Goal: Check status

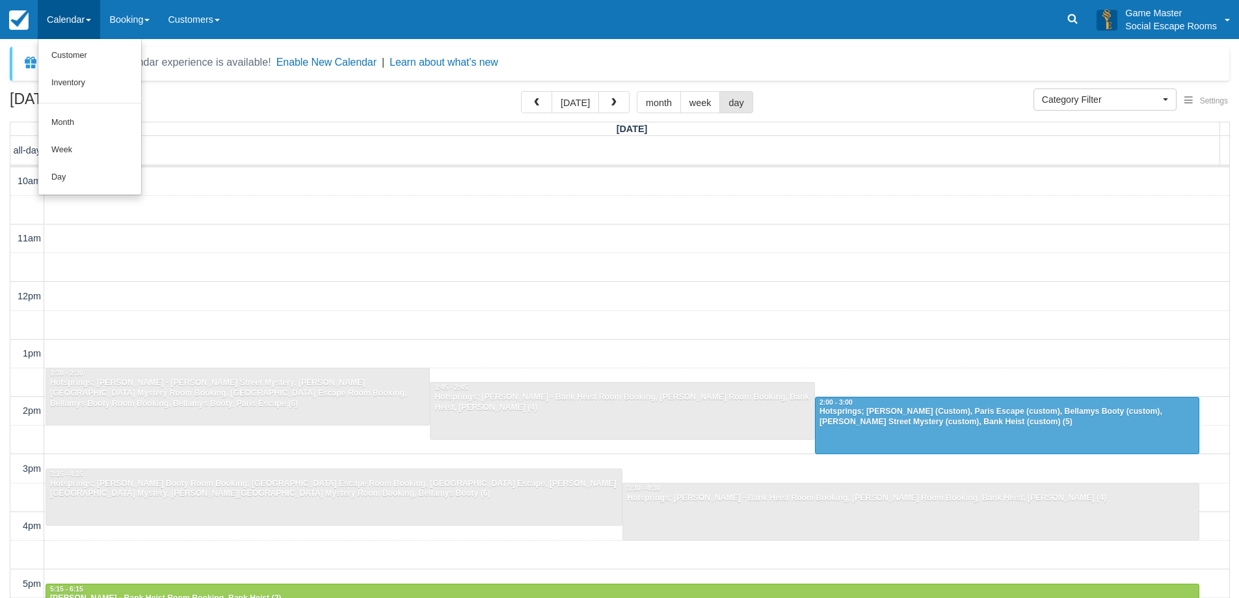
select select
click at [58, 179] on link "Day" at bounding box center [89, 177] width 103 height 27
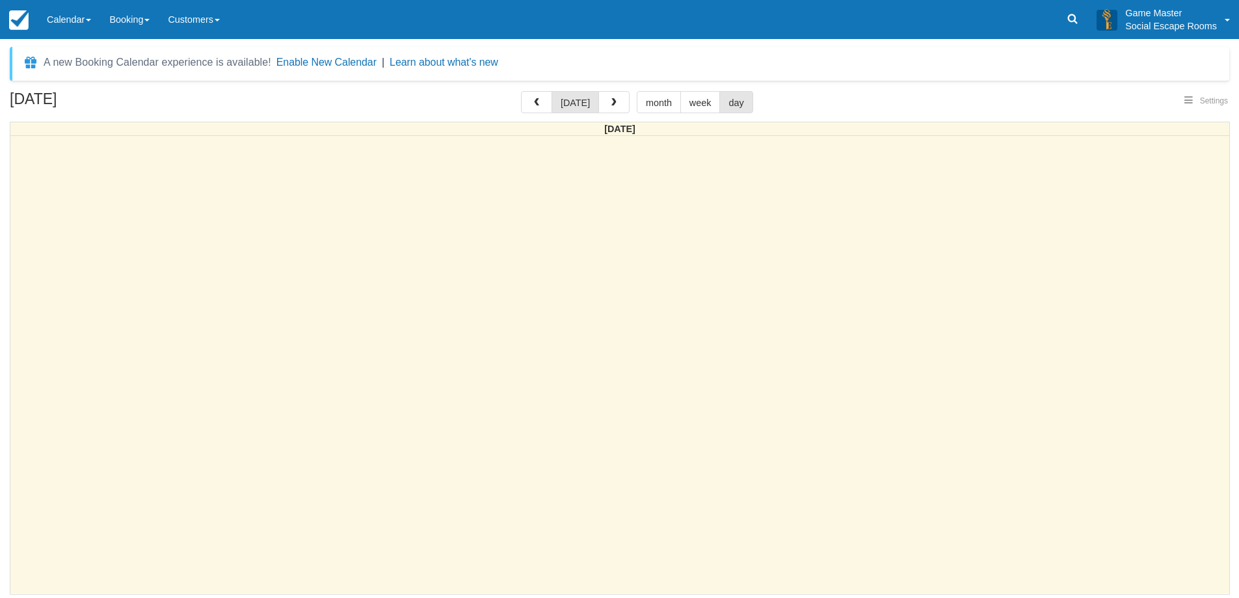
select select
click at [616, 101] on span "button" at bounding box center [618, 102] width 9 height 9
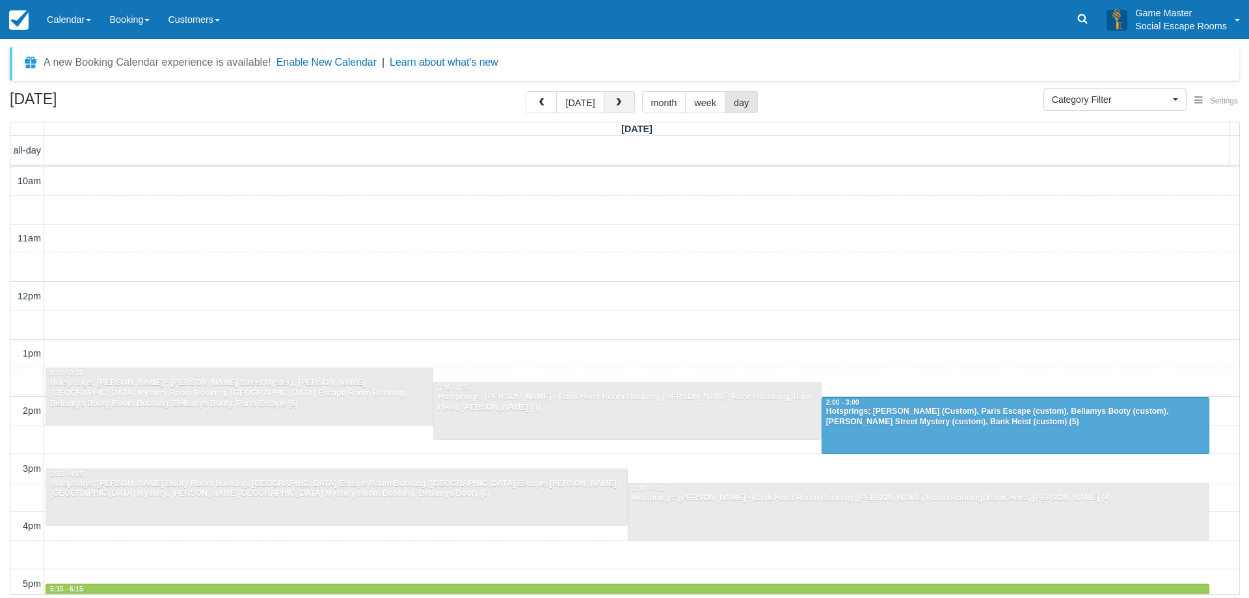
click at [620, 98] on button "button" at bounding box center [618, 102] width 31 height 22
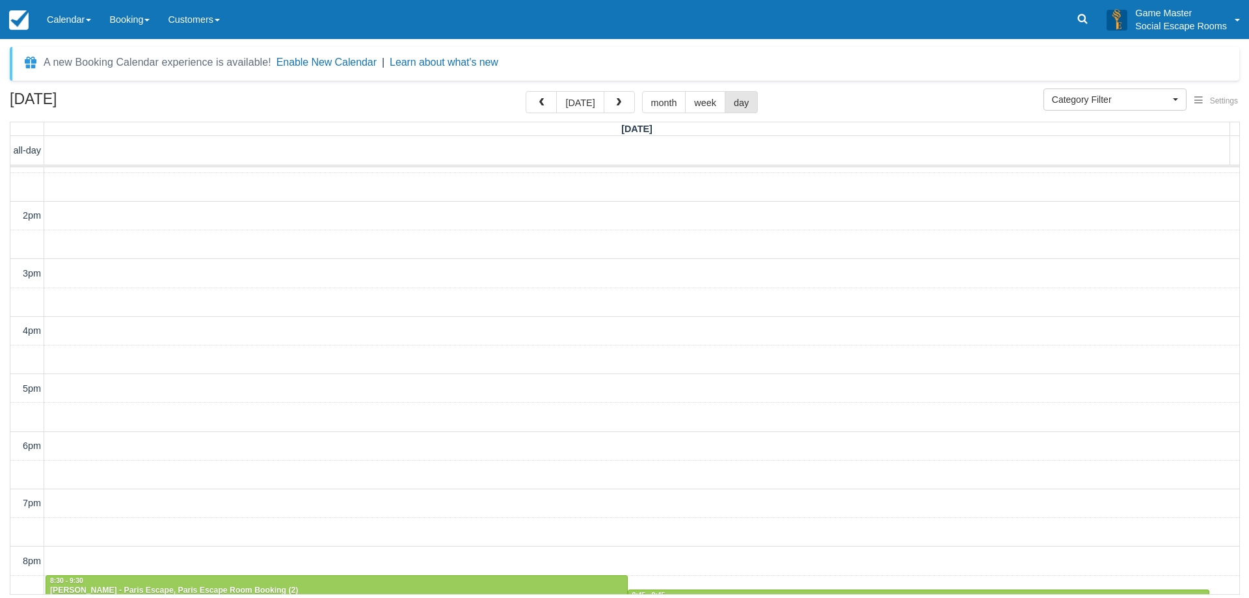
scroll to position [291, 0]
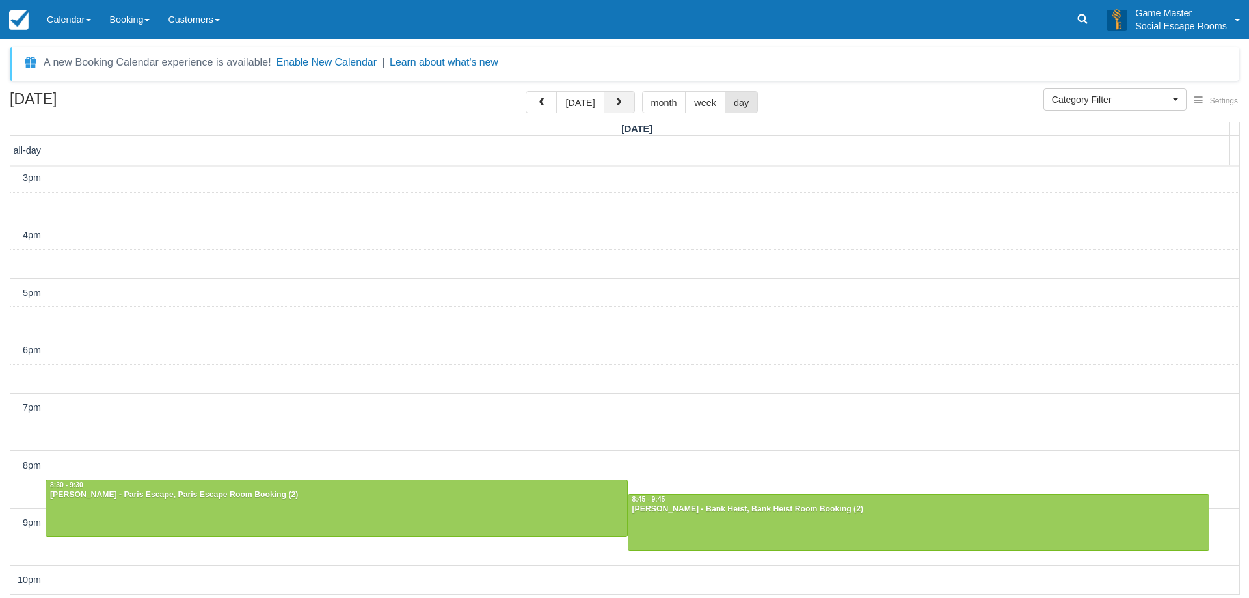
click at [624, 96] on button "button" at bounding box center [618, 102] width 31 height 22
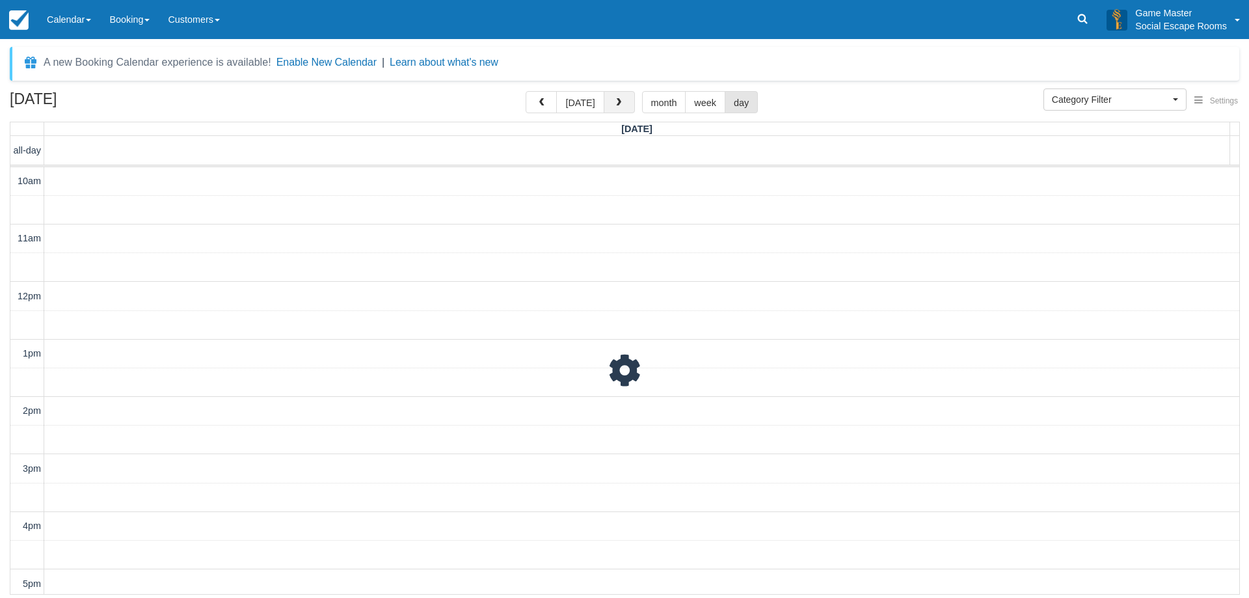
scroll to position [58, 0]
click at [616, 99] on span "button" at bounding box center [618, 102] width 9 height 9
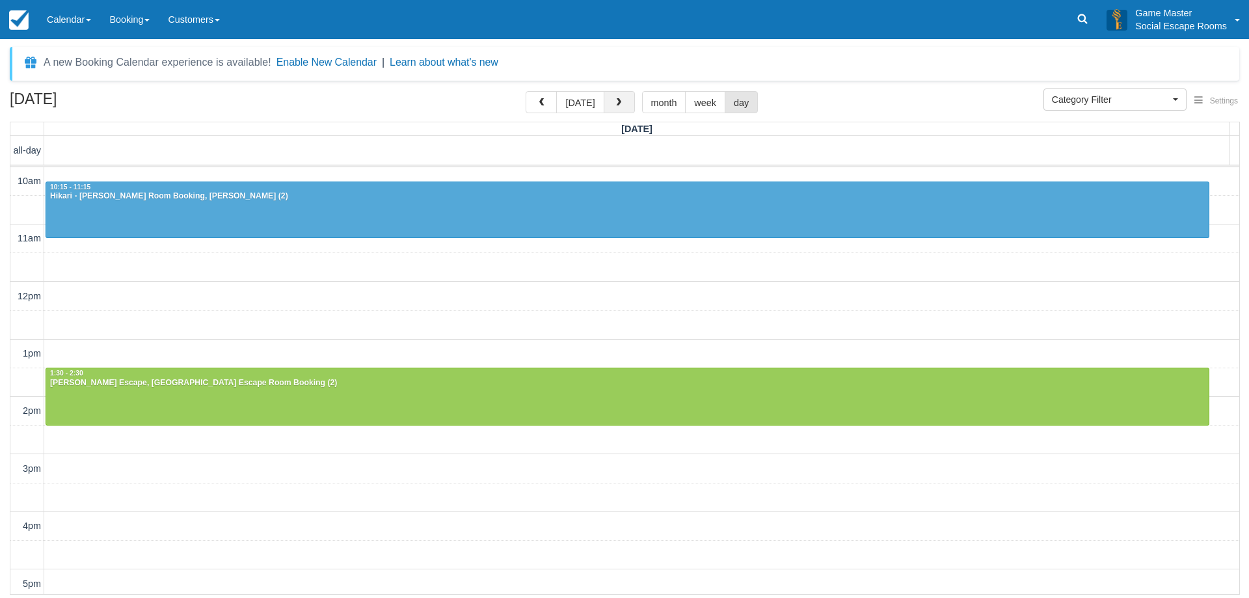
click at [618, 97] on button "button" at bounding box center [618, 102] width 31 height 22
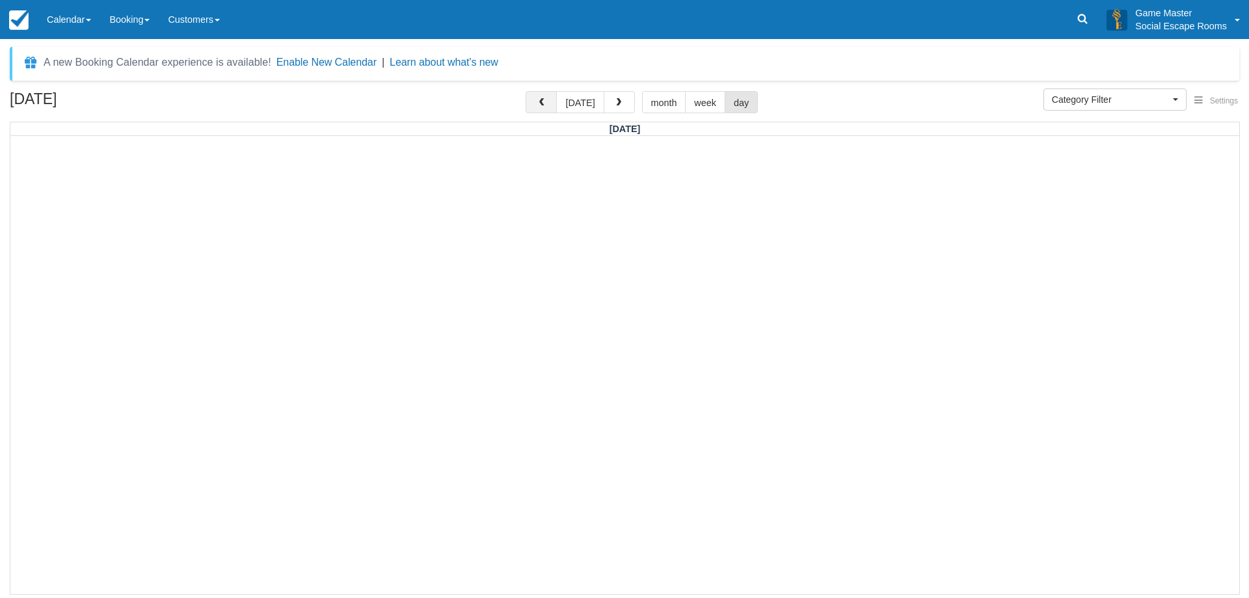
click at [546, 105] on span "button" at bounding box center [540, 102] width 9 height 9
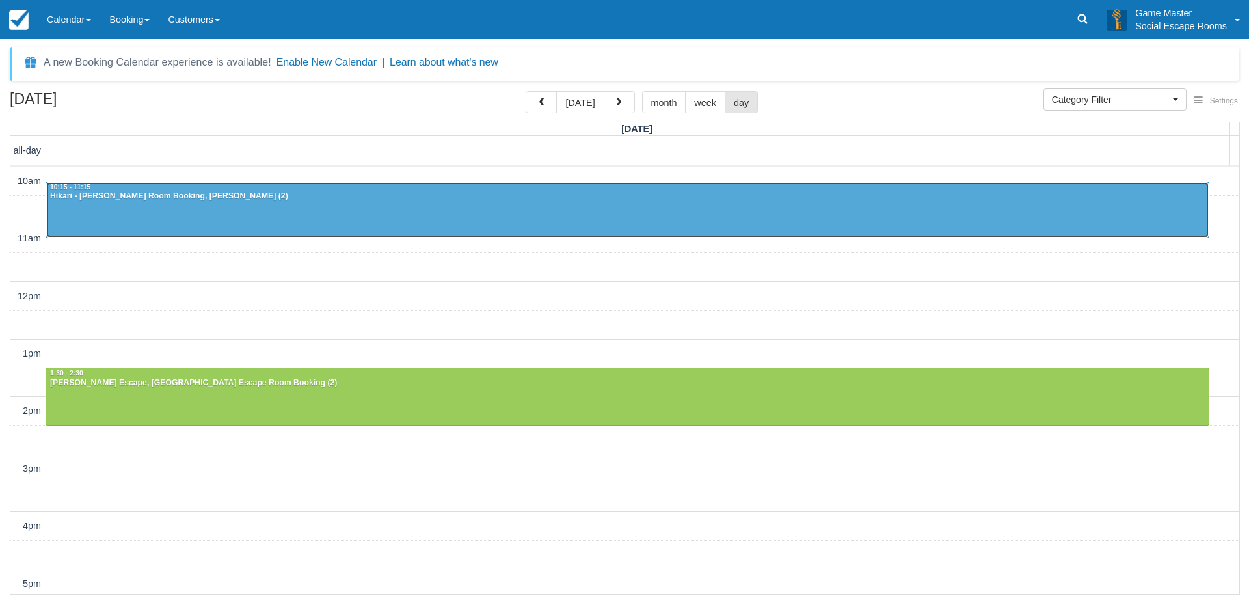
click at [127, 200] on div "Hikari - [PERSON_NAME] Room Booking, [PERSON_NAME] (2)" at bounding box center [627, 196] width 1156 height 10
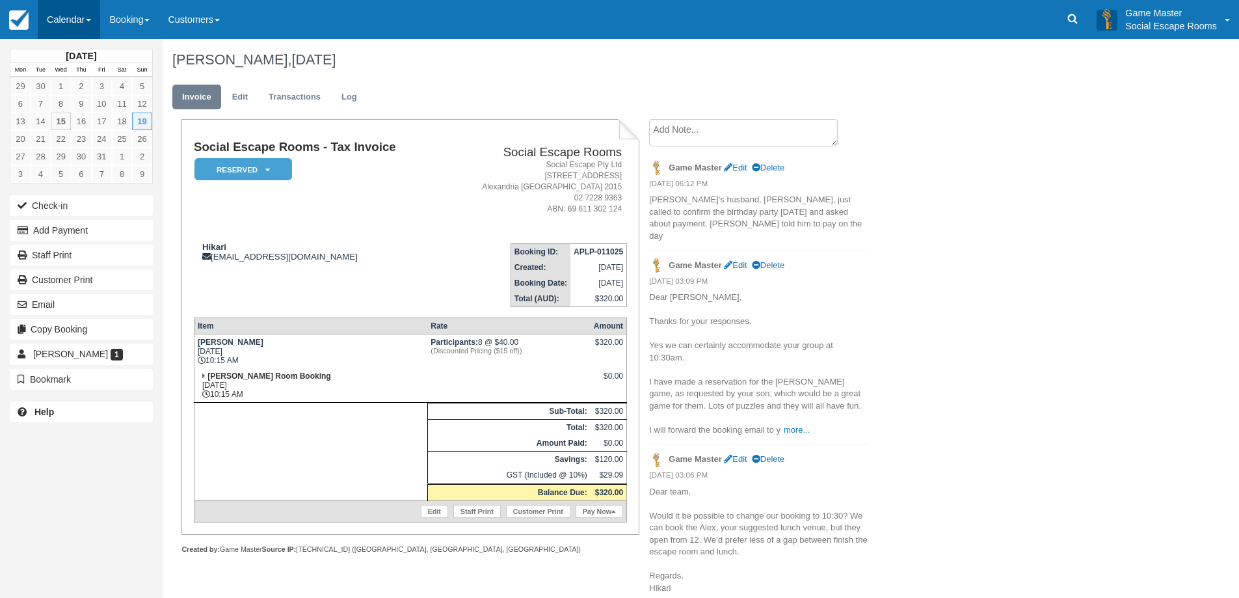
click at [68, 19] on link "Calendar" at bounding box center [69, 19] width 62 height 39
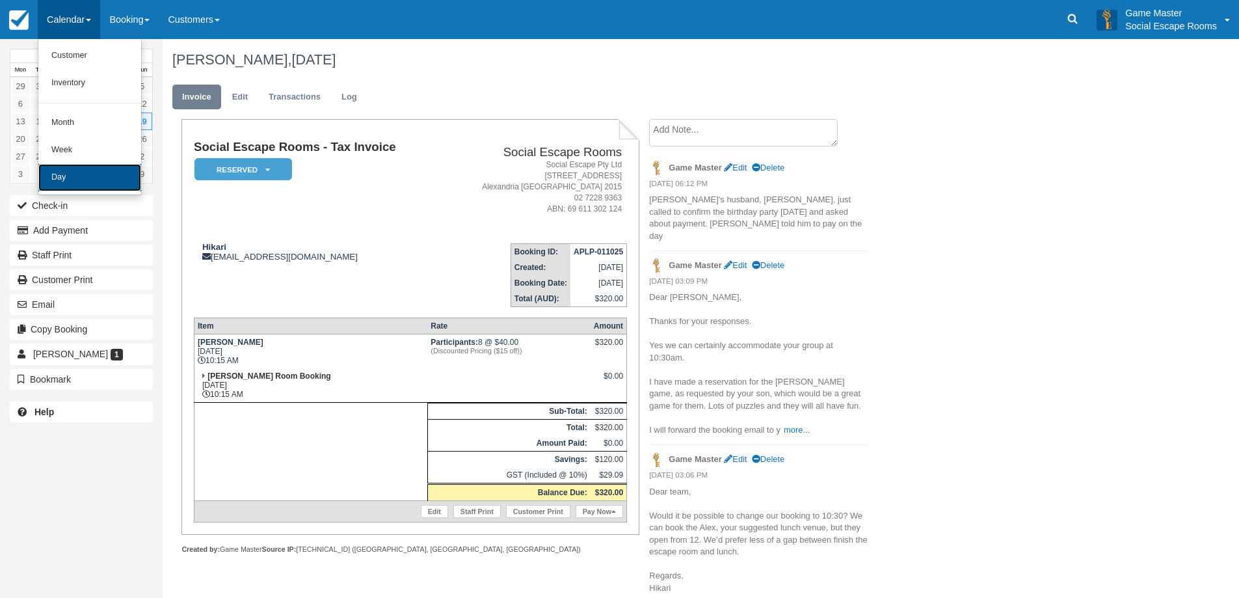
click at [66, 177] on link "Day" at bounding box center [89, 177] width 103 height 27
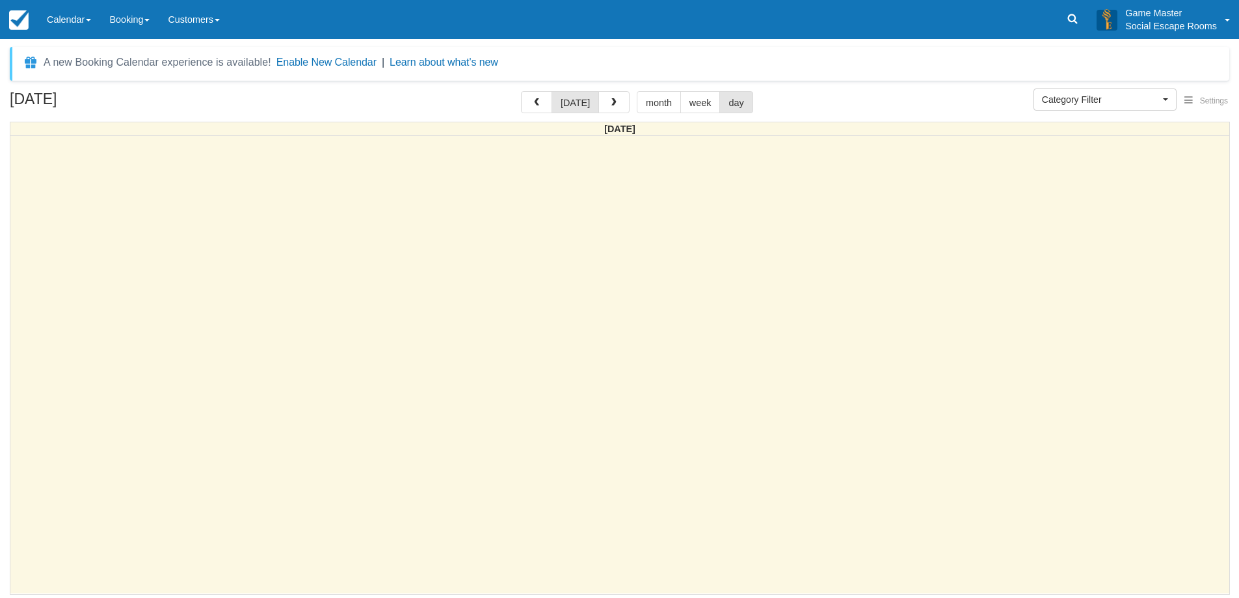
select select
